Goal: Task Accomplishment & Management: Manage account settings

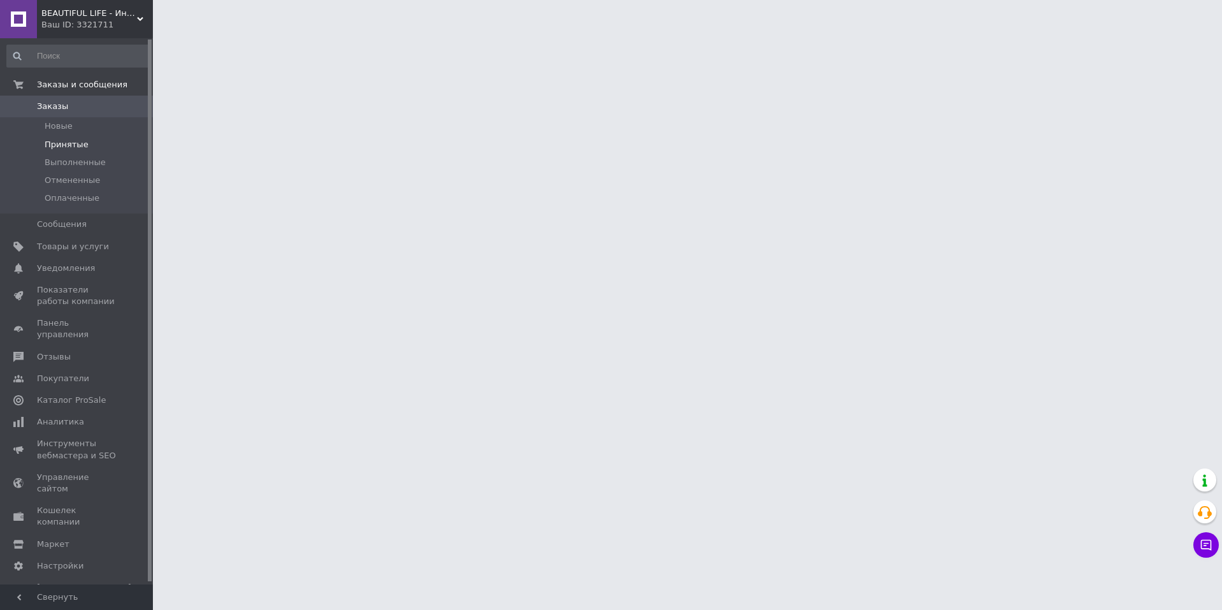
click at [66, 143] on span "Принятые" at bounding box center [67, 144] width 44 height 11
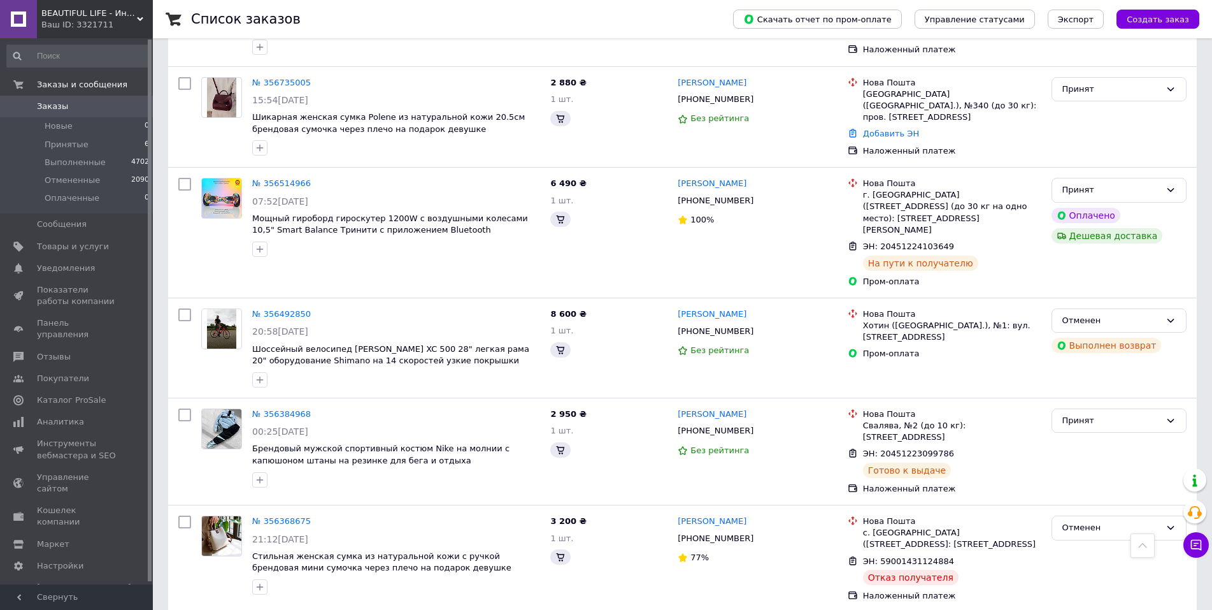
scroll to position [446, 0]
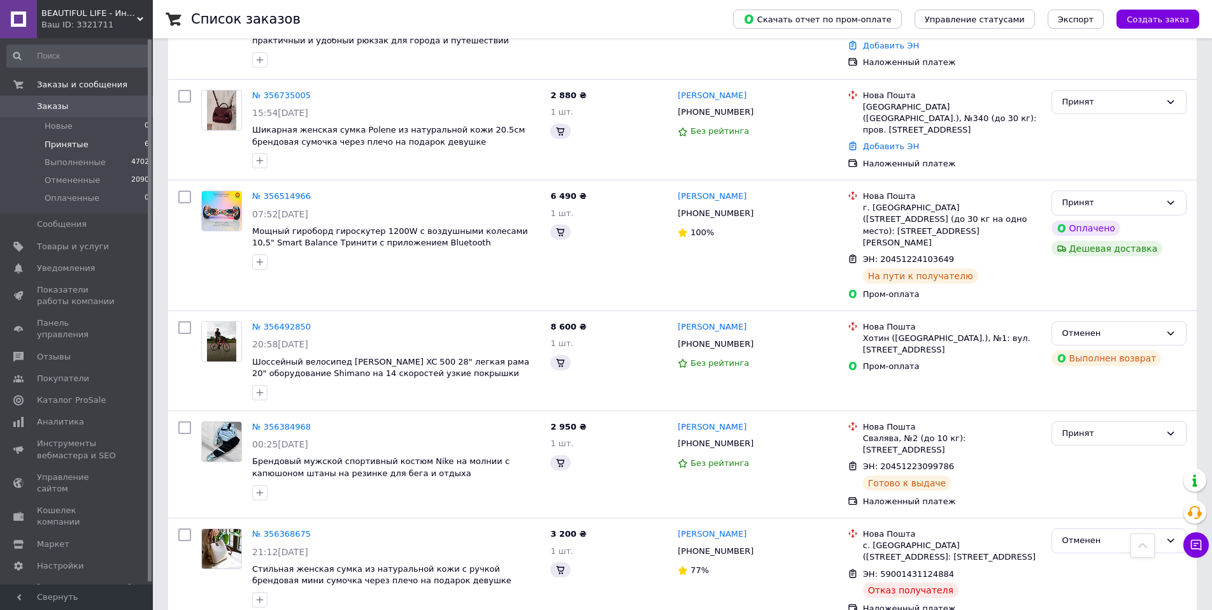
click at [64, 145] on span "Принятые" at bounding box center [67, 144] width 44 height 11
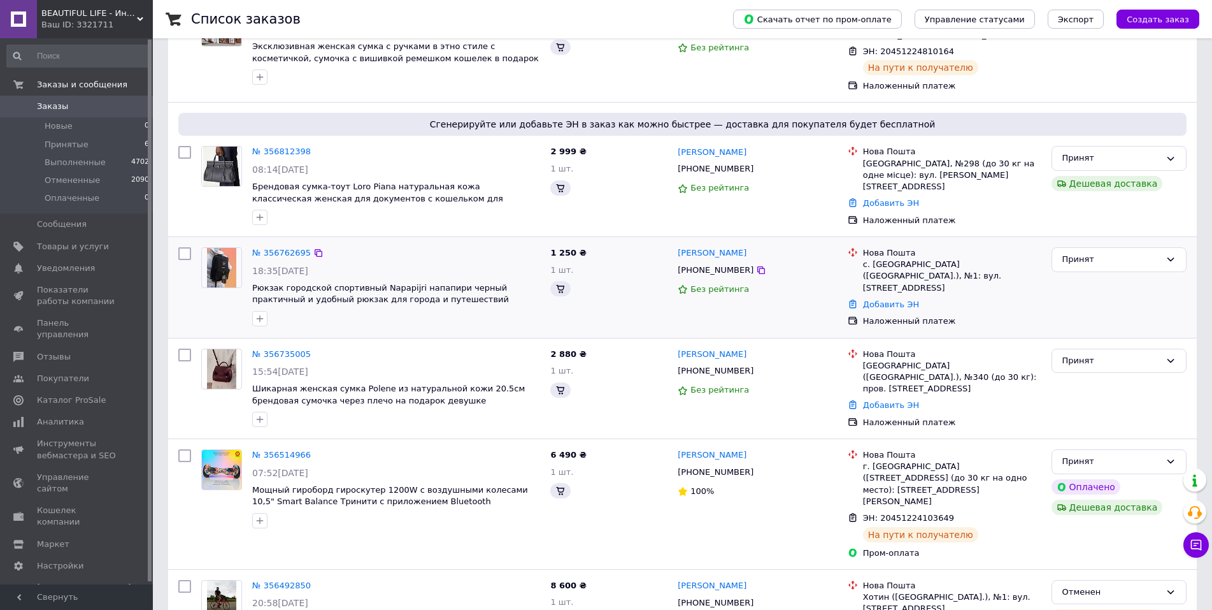
scroll to position [0, 0]
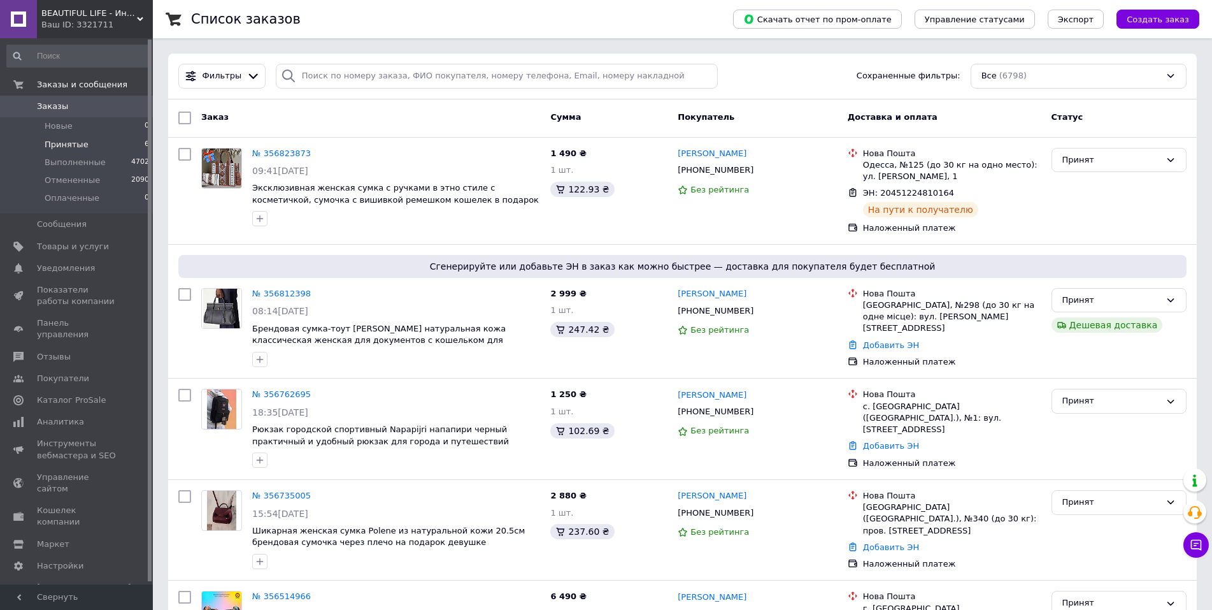
click at [63, 143] on span "Принятые" at bounding box center [67, 144] width 44 height 11
